Goal: Task Accomplishment & Management: Use online tool/utility

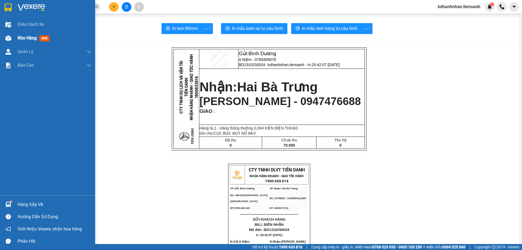
click at [11, 41] on img at bounding box center [8, 38] width 6 height 6
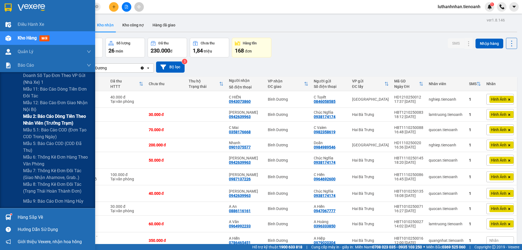
click at [60, 117] on span "Mẫu 2: Báo cáo dòng tiền theo nhân viên (Trưởng Trạm)" at bounding box center [57, 120] width 68 height 14
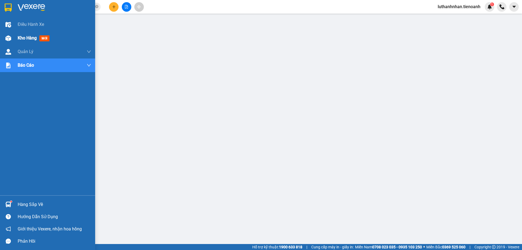
click at [17, 41] on div "Kho hàng mới" at bounding box center [47, 38] width 95 height 14
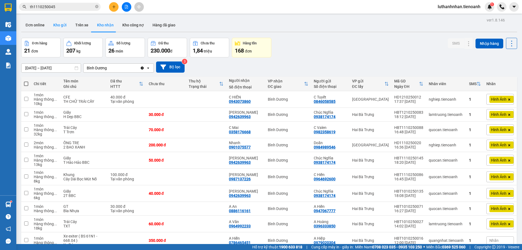
click at [55, 25] on button "Kho gửi" at bounding box center [60, 24] width 22 height 13
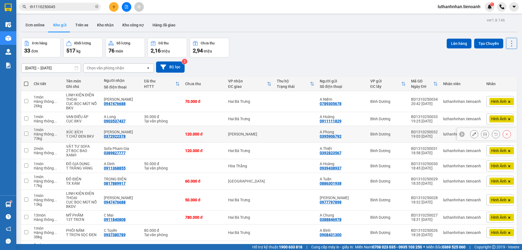
scroll to position [33, 0]
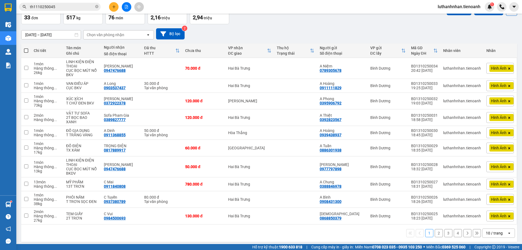
click at [498, 231] on div "10 / trang" at bounding box center [494, 232] width 17 height 5
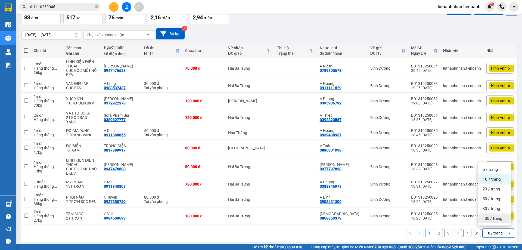
click at [495, 220] on span "100 / trang" at bounding box center [493, 218] width 20 height 5
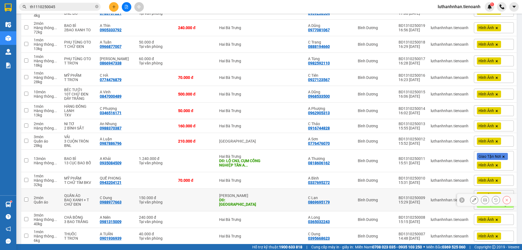
scroll to position [416, 0]
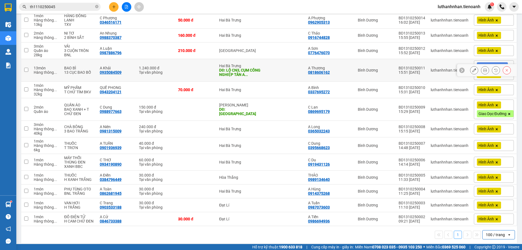
click at [470, 68] on button at bounding box center [474, 71] width 8 height 10
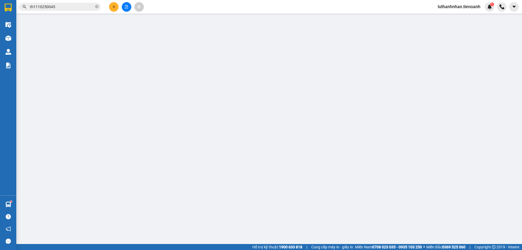
type input "0935084509"
type input "A Khải"
type input "LÔ CN3, CỤM CÔNG NGHIỆP TÂN AN 2"
type input "200.000"
type input "0818606162"
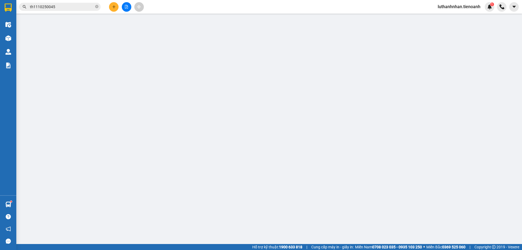
type input "A Thương"
type input "0"
type input "1.240.000"
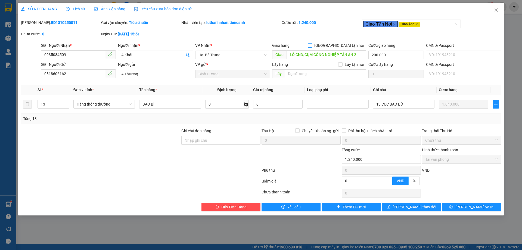
click at [312, 45] on input "[GEOGRAPHIC_DATA] tận nơi" at bounding box center [310, 45] width 4 height 4
checkbox input "true"
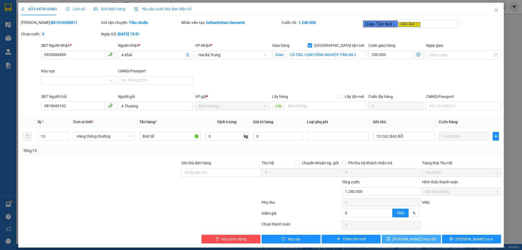
click at [425, 238] on button "[PERSON_NAME] thay đổi" at bounding box center [411, 239] width 59 height 9
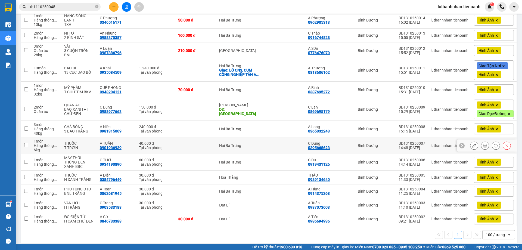
scroll to position [234, 0]
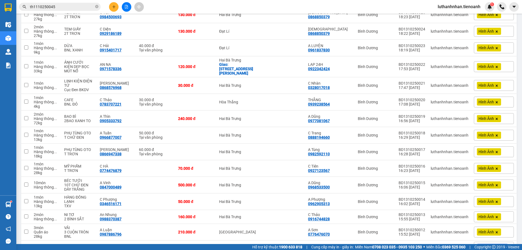
click at [237, 6] on div "Kết quả tìm kiếm ( 9 ) Bộ lọc Thuộc VP này Mã ĐH Trạng thái Món hàng Thu hộ Tổn…" at bounding box center [261, 7] width 522 height 14
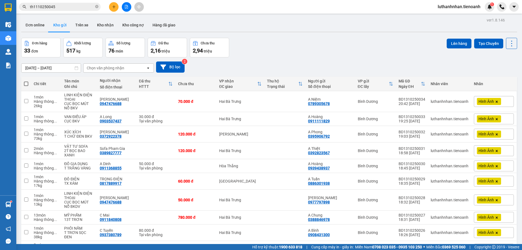
click at [28, 81] on label at bounding box center [26, 83] width 4 height 5
click at [26, 81] on input "checkbox" at bounding box center [26, 81] width 0 height 0
checkbox input "true"
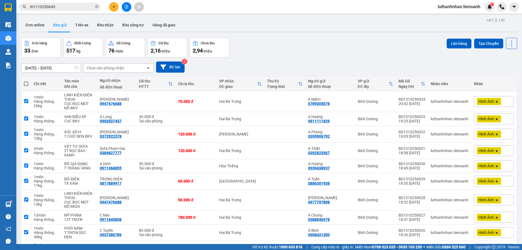
checkbox input "true"
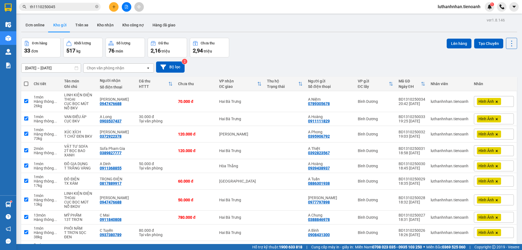
checkbox input "true"
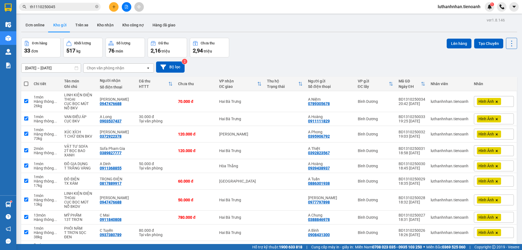
checkbox input "true"
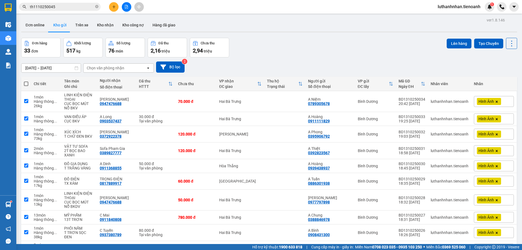
checkbox input "true"
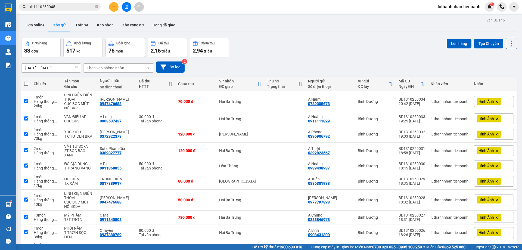
checkbox input "true"
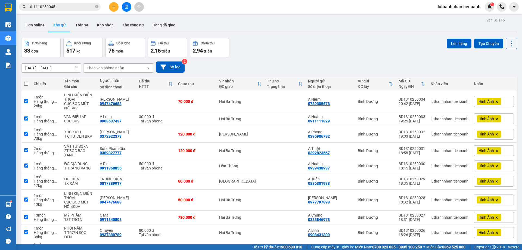
checkbox input "true"
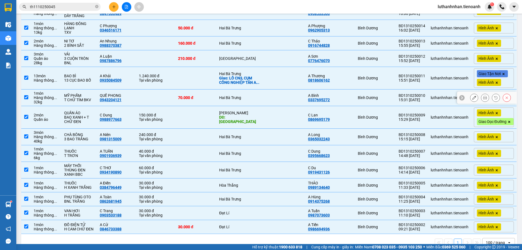
scroll to position [416, 0]
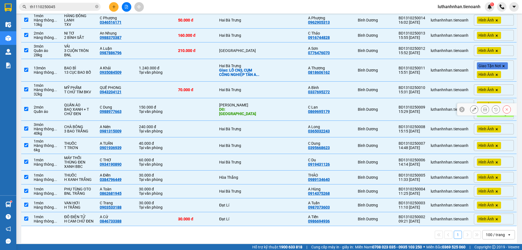
click at [213, 106] on td at bounding box center [195, 109] width 41 height 23
checkbox input "false"
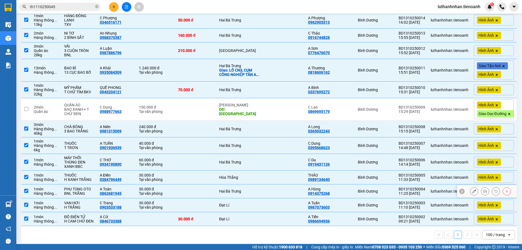
scroll to position [370, 0]
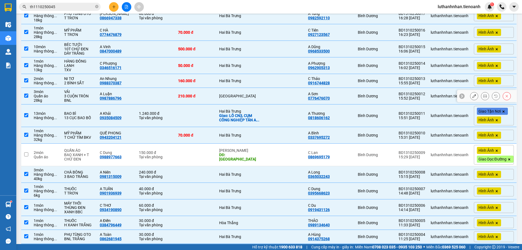
click at [227, 94] on div "[GEOGRAPHIC_DATA]" at bounding box center [240, 96] width 42 height 4
checkbox input "false"
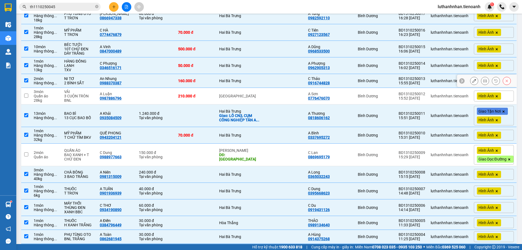
click at [201, 79] on div "160.000 đ" at bounding box center [196, 81] width 36 height 4
checkbox input "false"
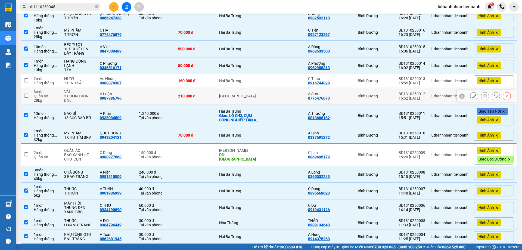
scroll to position [325, 0]
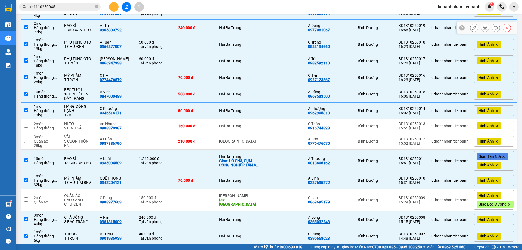
click at [227, 26] on div "Hai Bà Trưng" at bounding box center [240, 28] width 42 height 4
checkbox input "false"
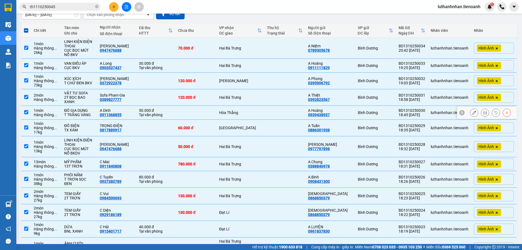
scroll to position [8, 0]
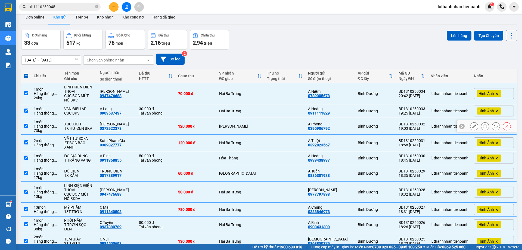
click at [240, 129] on td "[PERSON_NAME]" at bounding box center [240, 126] width 48 height 17
checkbox input "false"
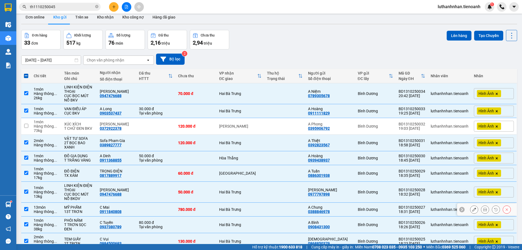
scroll to position [53, 0]
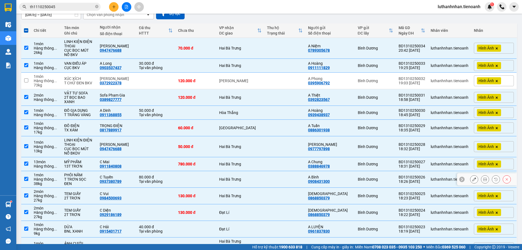
click at [209, 181] on td at bounding box center [195, 179] width 41 height 17
checkbox input "false"
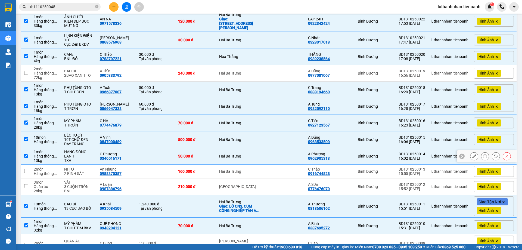
scroll to position [370, 0]
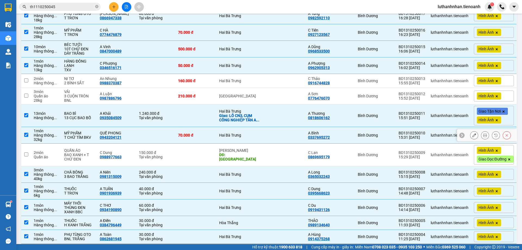
click at [114, 135] on div "0943204121" at bounding box center [111, 137] width 22 height 4
click at [136, 130] on td "QUẾ PHONG 0943204121" at bounding box center [116, 135] width 39 height 17
checkbox input "false"
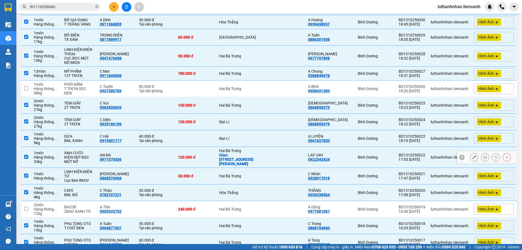
scroll to position [234, 0]
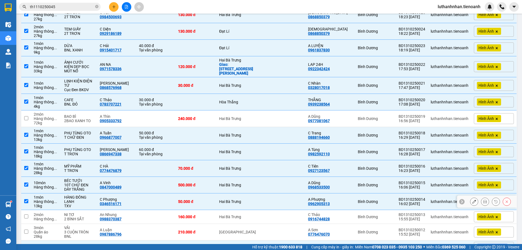
click at [145, 202] on td at bounding box center [155, 201] width 39 height 17
checkbox input "false"
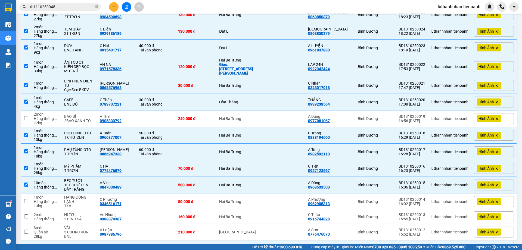
scroll to position [0, 0]
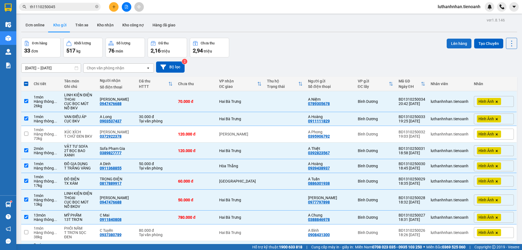
click at [453, 44] on button "Lên hàng" at bounding box center [459, 44] width 25 height 10
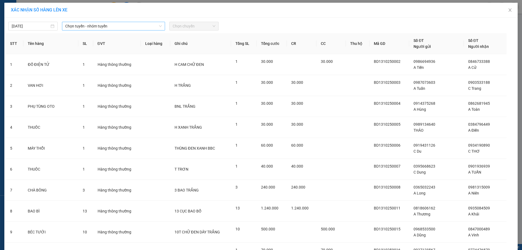
click at [123, 30] on span "Chọn tuyến - nhóm tuyến" at bounding box center [113, 26] width 97 height 8
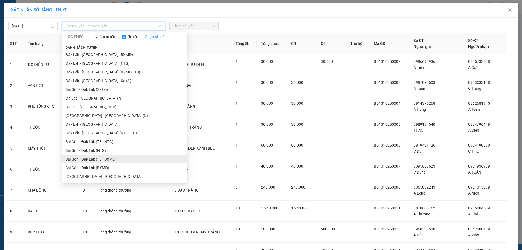
click at [118, 160] on li "Sài Gòn - Đăk Lăk (TB - BXMĐ)" at bounding box center [124, 159] width 125 height 9
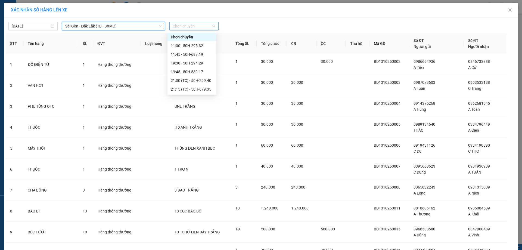
click at [186, 25] on span "Chọn chuyến" at bounding box center [194, 26] width 43 height 8
click at [193, 62] on div "19:30 - 50H-294.29" at bounding box center [192, 63] width 42 height 6
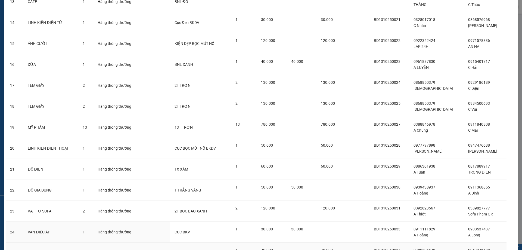
scroll to position [371, 0]
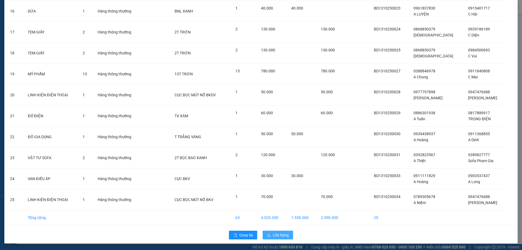
click at [274, 235] on span "Lên hàng" at bounding box center [281, 235] width 16 height 6
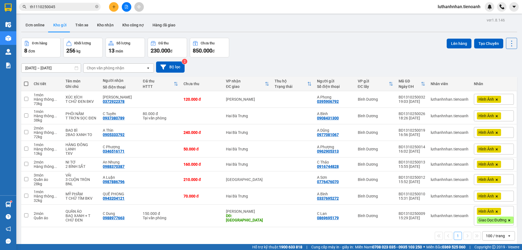
click at [25, 83] on span at bounding box center [26, 84] width 4 height 4
click at [26, 81] on input "checkbox" at bounding box center [26, 81] width 0 height 0
checkbox input "true"
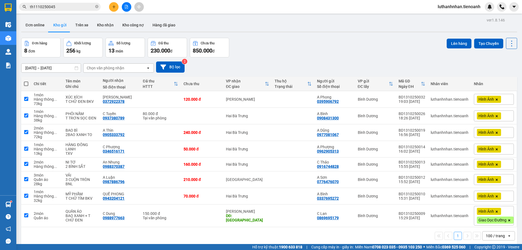
checkbox input "true"
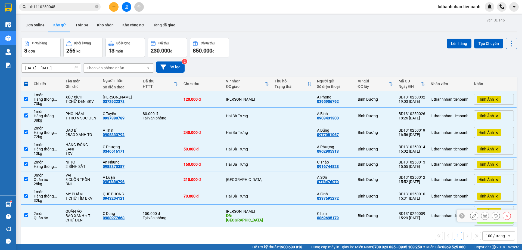
click at [176, 215] on div "150.000 đ" at bounding box center [160, 213] width 35 height 4
checkbox input "false"
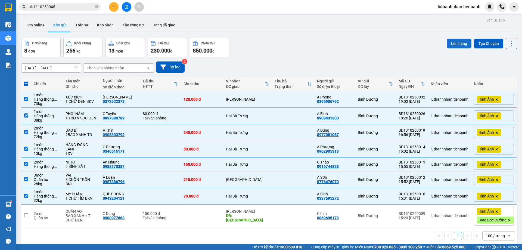
click at [457, 45] on button "Lên hàng" at bounding box center [459, 44] width 25 height 10
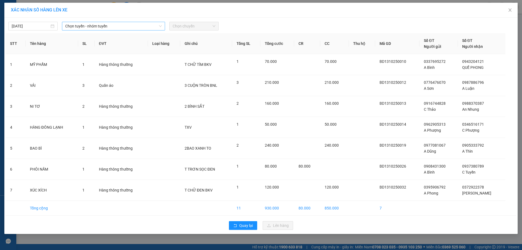
click at [124, 26] on span "Chọn tuyến - nhóm tuyến" at bounding box center [113, 26] width 97 height 8
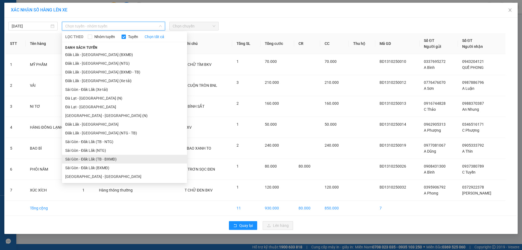
click at [114, 157] on li "Sài Gòn - Đăk Lăk (TB - BXMĐ)" at bounding box center [124, 159] width 125 height 9
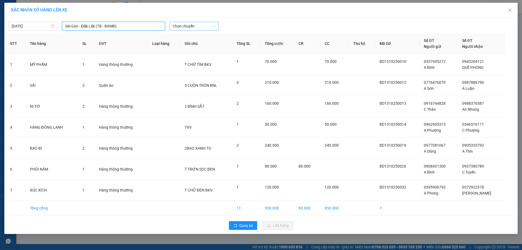
click at [184, 25] on span "Chọn chuyến" at bounding box center [194, 26] width 43 height 8
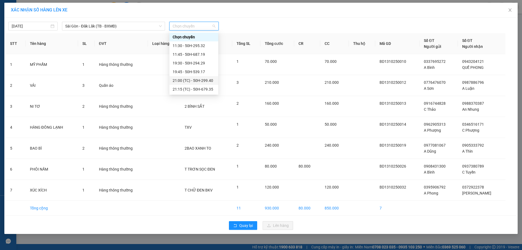
click at [204, 81] on div "21:00 (TC) - 50H-299.40" at bounding box center [194, 81] width 42 height 6
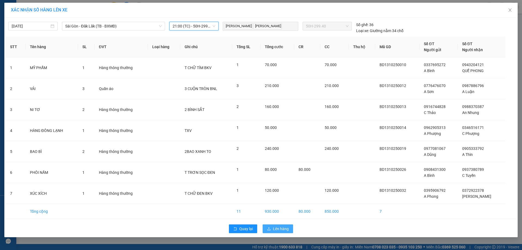
click at [272, 227] on button "Lên hàng" at bounding box center [278, 228] width 30 height 9
